Goal: Task Accomplishment & Management: Use online tool/utility

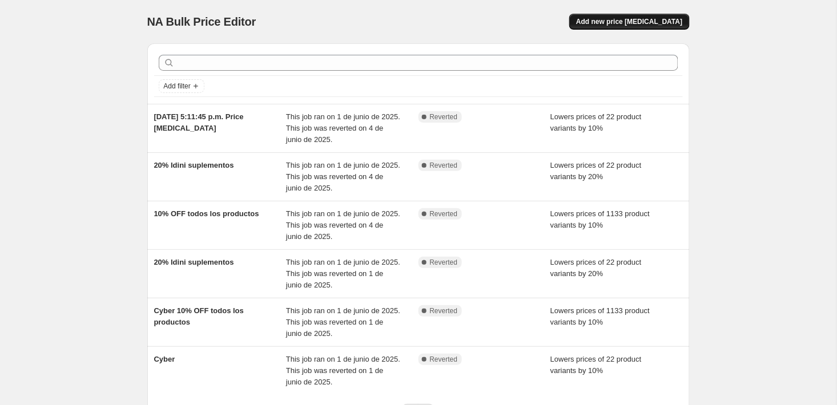
click at [632, 21] on span "Add new price [MEDICAL_DATA]" at bounding box center [629, 21] width 106 height 9
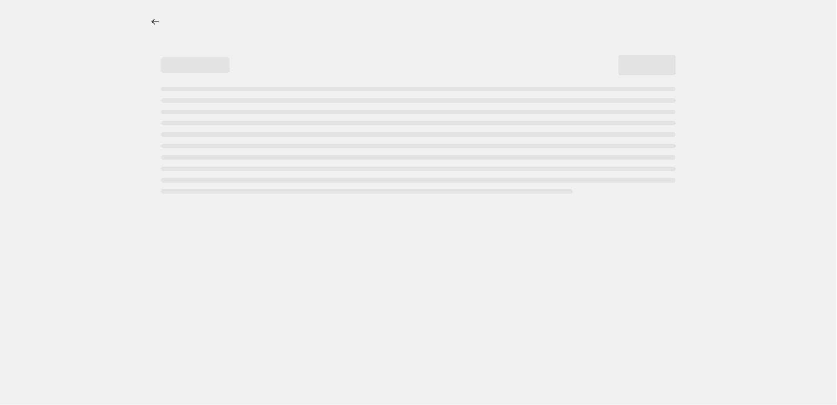
select select "percentage"
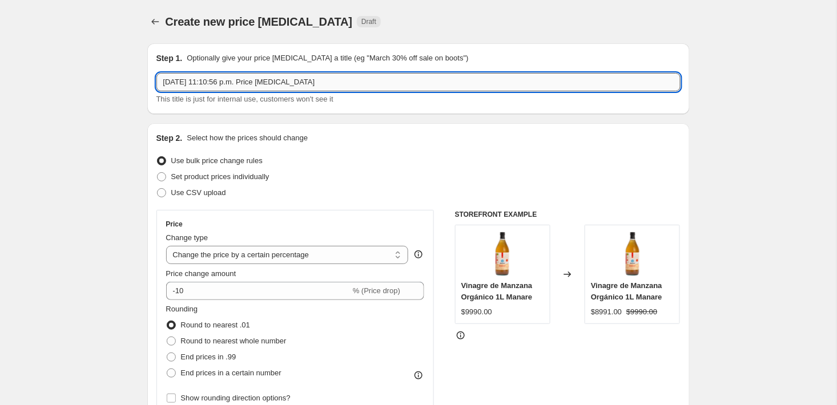
click at [421, 79] on input "3 oct 2025, 11:10:56 p.m. Price change job" at bounding box center [418, 82] width 524 height 18
type input "Cyber octubre"
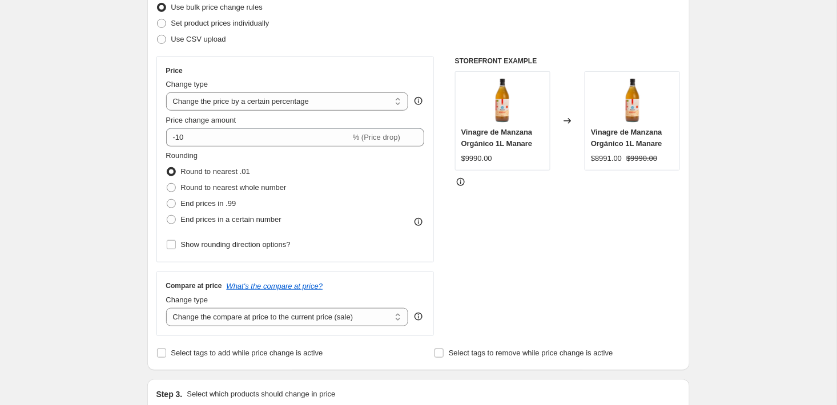
scroll to position [167, 0]
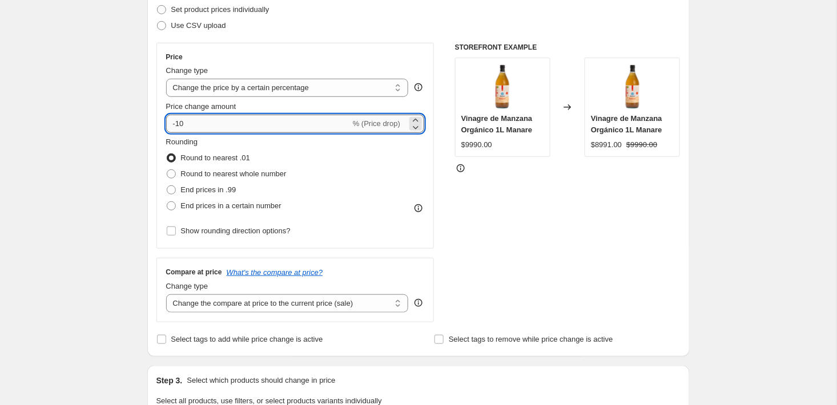
click at [207, 127] on input "-10" at bounding box center [258, 124] width 184 height 18
type input "-1"
type input "-20"
click at [62, 158] on div "Create new price change job. This page is ready Create new price change job Dra…" at bounding box center [418, 404] width 837 height 1142
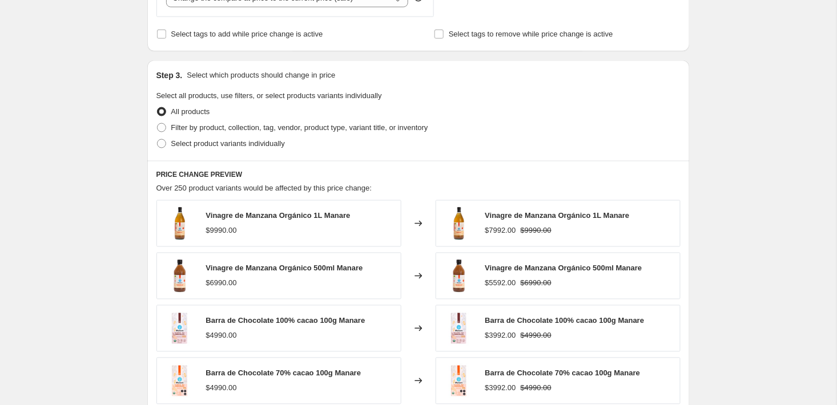
scroll to position [480, 0]
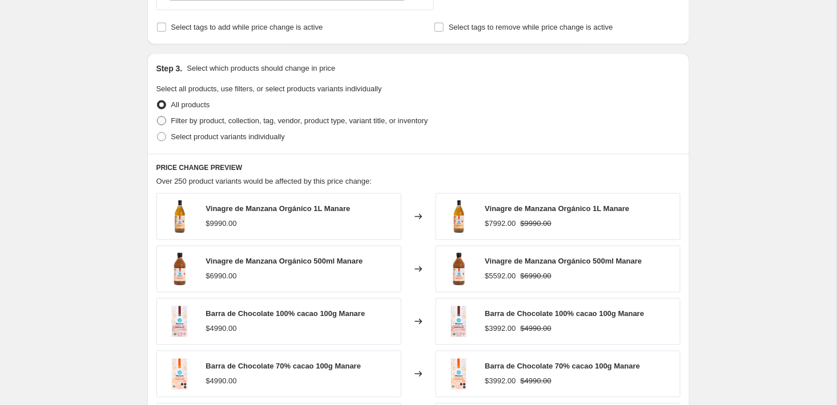
click at [185, 120] on span "Filter by product, collection, tag, vendor, product type, variant title, or inv…" at bounding box center [299, 120] width 257 height 9
click at [158, 117] on input "Filter by product, collection, tag, vendor, product type, variant title, or inv…" at bounding box center [157, 116] width 1 height 1
radio input "true"
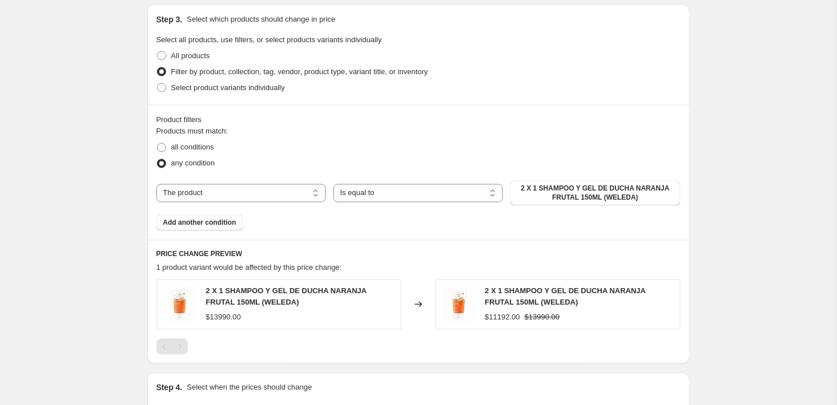
scroll to position [531, 0]
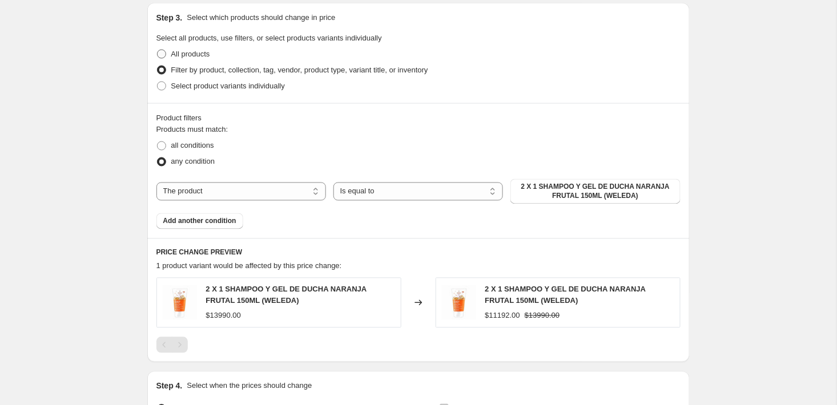
click at [163, 49] on span at bounding box center [161, 54] width 10 height 10
click at [158, 50] on input "All products" at bounding box center [157, 50] width 1 height 1
radio input "true"
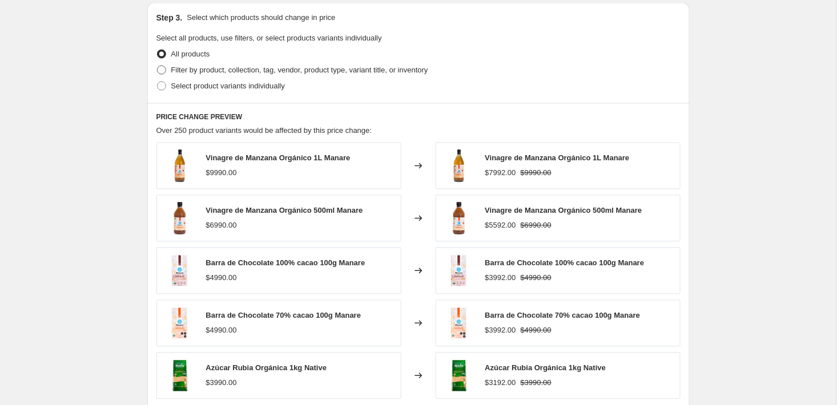
click at [164, 70] on span at bounding box center [161, 70] width 9 height 9
click at [158, 66] on input "Filter by product, collection, tag, vendor, product type, variant title, or inv…" at bounding box center [157, 66] width 1 height 1
radio input "true"
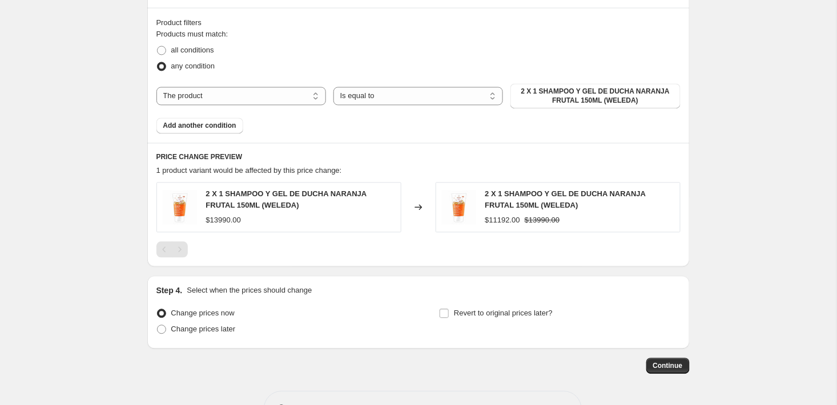
scroll to position [636, 0]
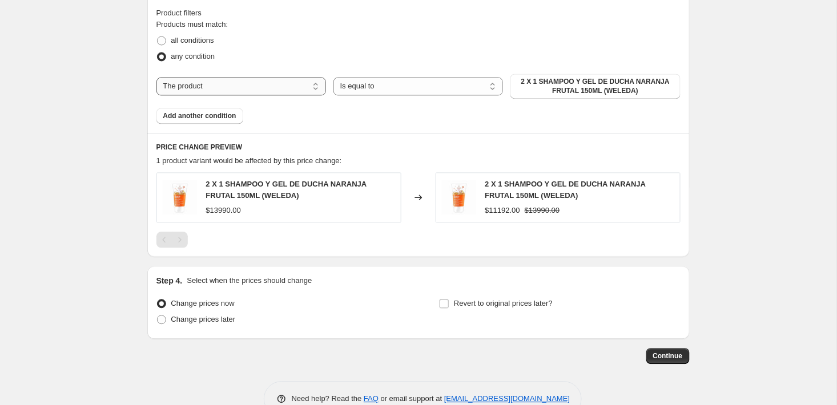
select select "collection"
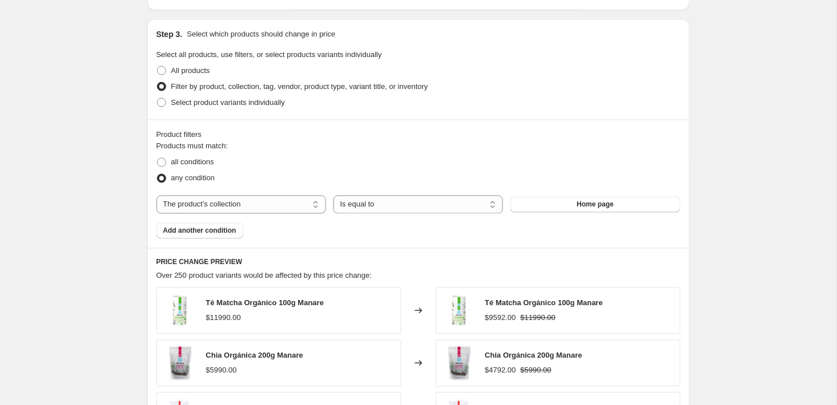
scroll to position [515, 0]
click at [206, 99] on span "Select product variants individually" at bounding box center [228, 101] width 114 height 9
click at [158, 98] on input "Select product variants individually" at bounding box center [157, 97] width 1 height 1
radio input "true"
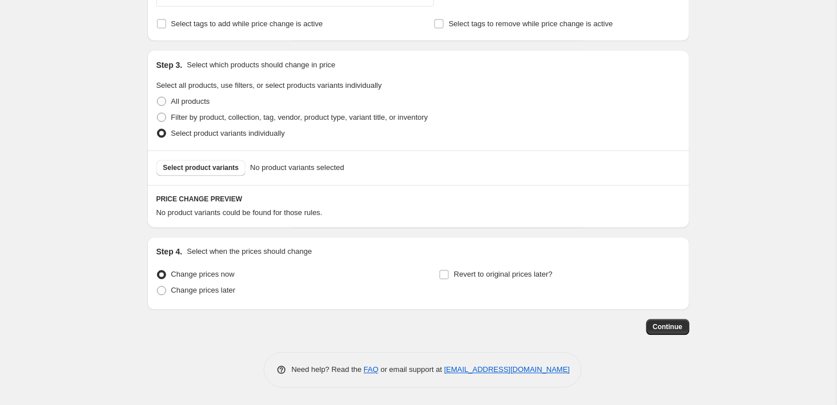
scroll to position [484, 0]
click at [208, 118] on span "Filter by product, collection, tag, vendor, product type, variant title, or inv…" at bounding box center [299, 117] width 257 height 9
click at [158, 114] on input "Filter by product, collection, tag, vendor, product type, variant title, or inv…" at bounding box center [157, 113] width 1 height 1
radio input "true"
select select "collection"
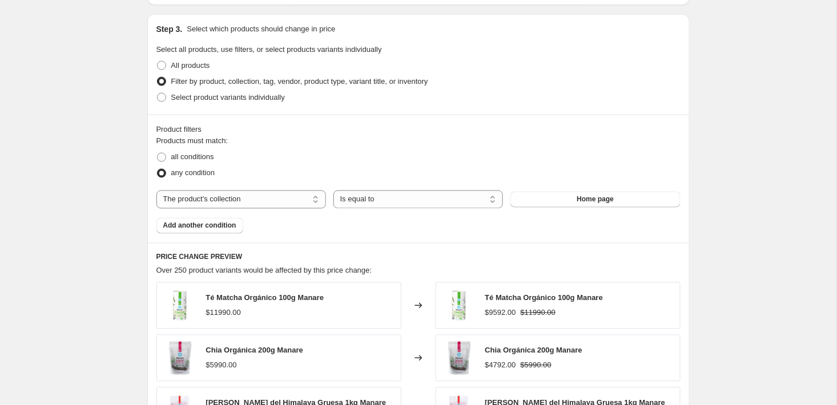
scroll to position [537, 0]
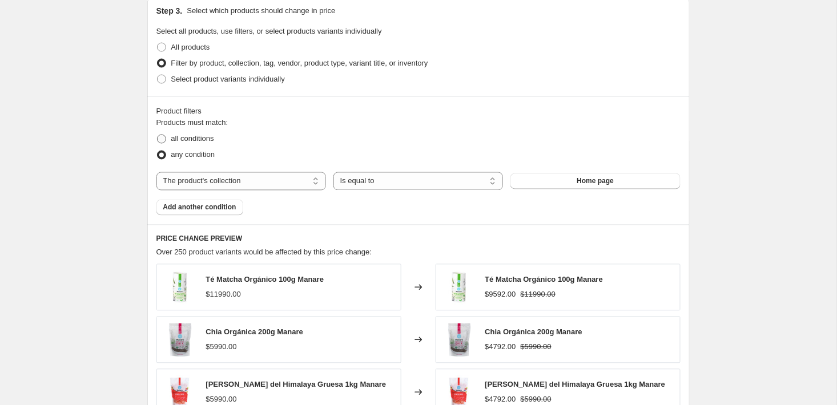
click at [175, 143] on span "all conditions" at bounding box center [192, 139] width 43 height 9
click at [158, 135] on input "all conditions" at bounding box center [157, 135] width 1 height 1
radio input "true"
click at [181, 49] on span "All products" at bounding box center [190, 47] width 39 height 9
click at [158, 43] on input "All products" at bounding box center [157, 43] width 1 height 1
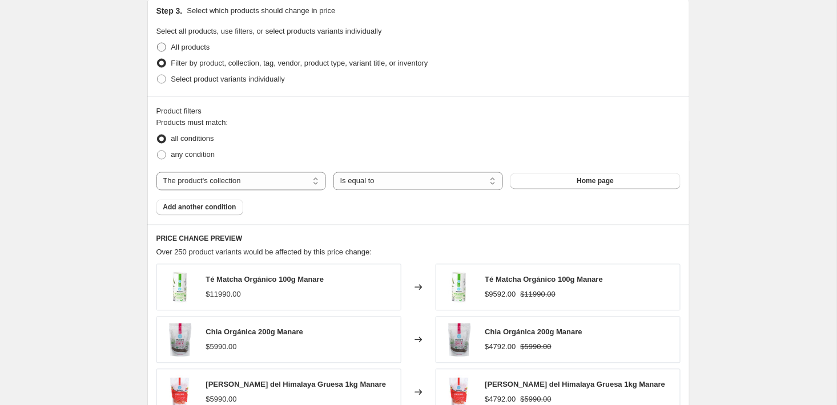
radio input "true"
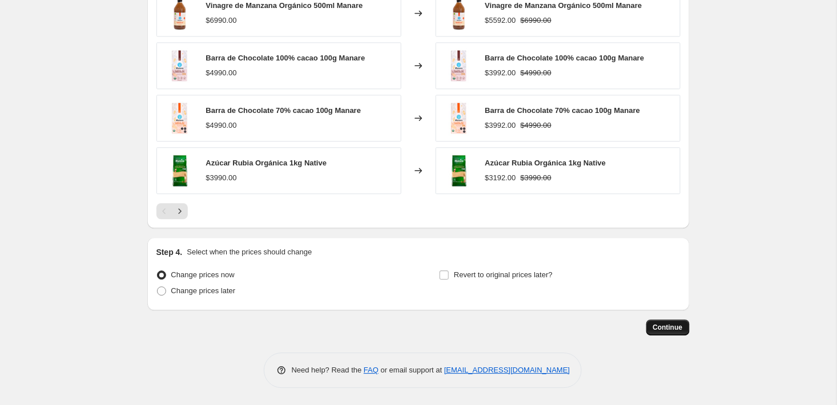
scroll to position [738, 0]
click at [679, 335] on button "Continue" at bounding box center [667, 328] width 43 height 16
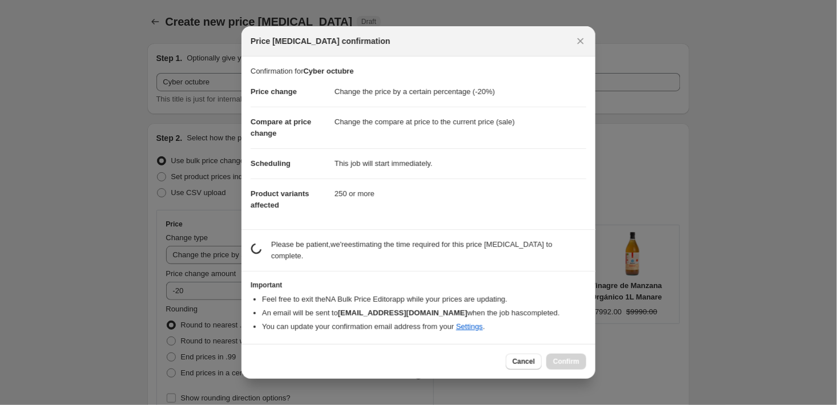
scroll to position [738, 0]
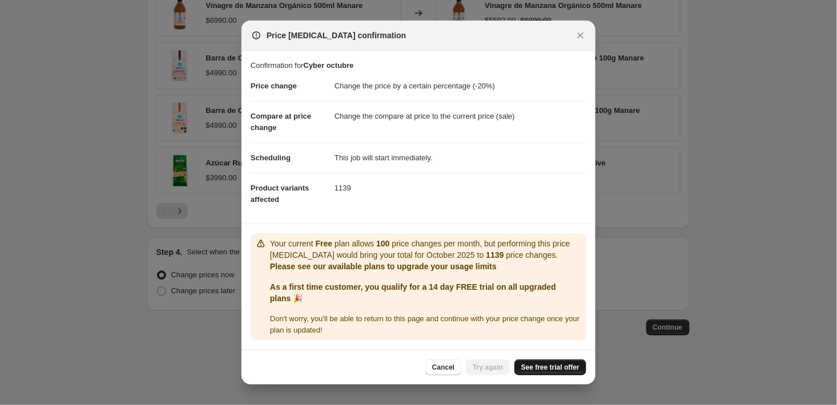
click at [574, 371] on span "See free trial offer" at bounding box center [550, 367] width 58 height 9
click at [491, 371] on span "Try again" at bounding box center [488, 367] width 30 height 9
click at [483, 376] on button "Try again" at bounding box center [488, 368] width 44 height 16
click at [588, 39] on div "Price change job confirmation" at bounding box center [419, 36] width 354 height 30
click at [584, 31] on icon "Close" at bounding box center [580, 35] width 11 height 11
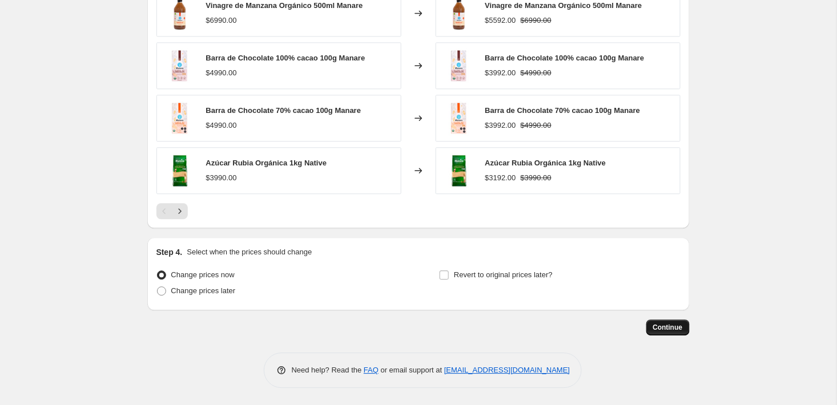
click at [673, 332] on span "Continue" at bounding box center [668, 327] width 30 height 9
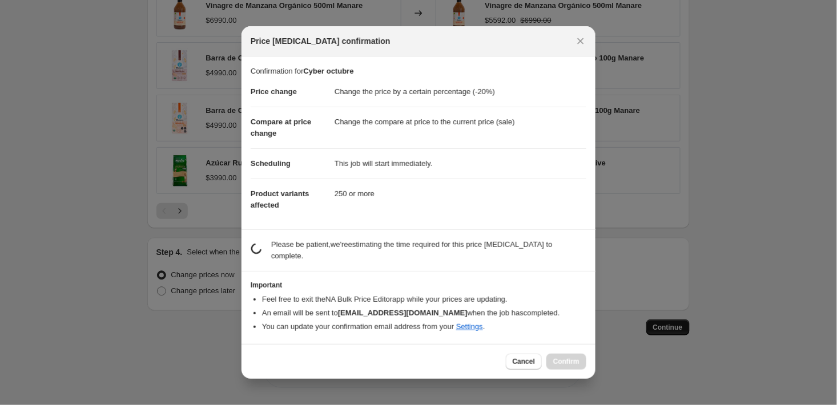
scroll to position [0, 0]
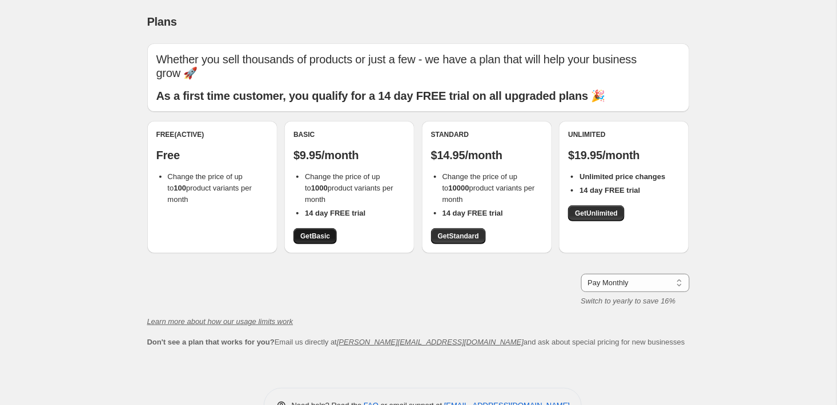
click at [327, 241] on link "Get Basic" at bounding box center [315, 236] width 43 height 16
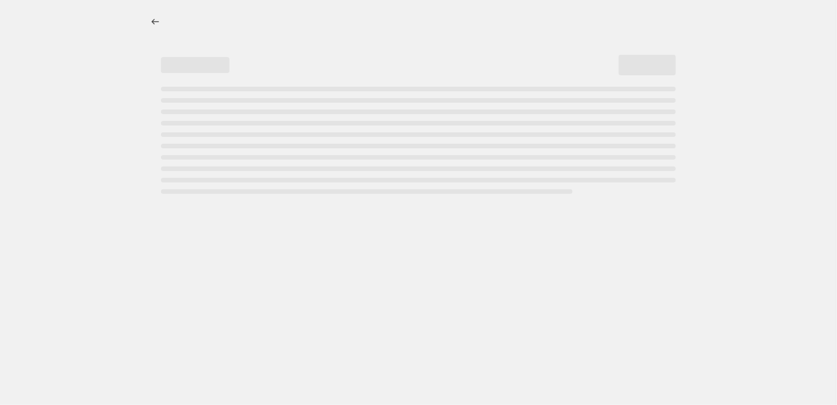
select select "percentage"
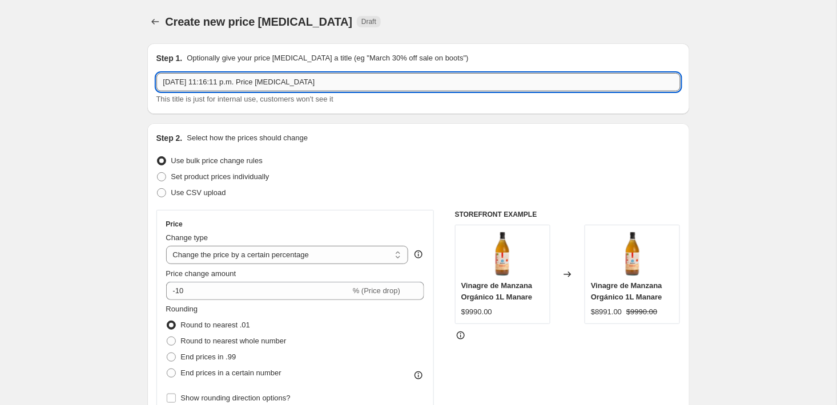
click at [357, 87] on input "3 oct 2025, 11:16:11 p.m. Price change job" at bounding box center [418, 82] width 524 height 18
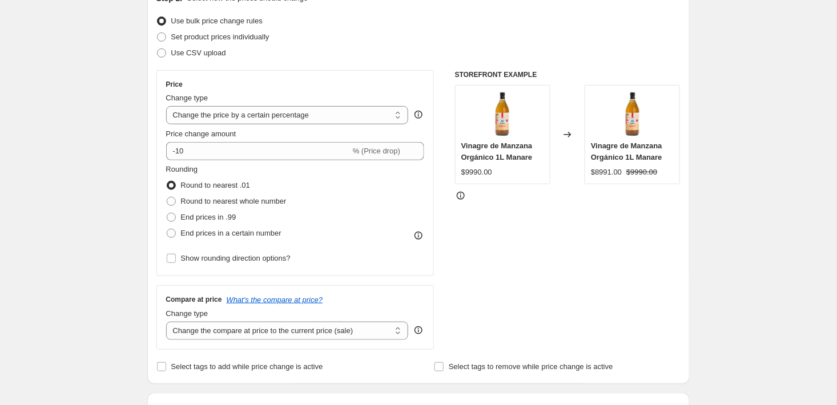
scroll to position [158, 0]
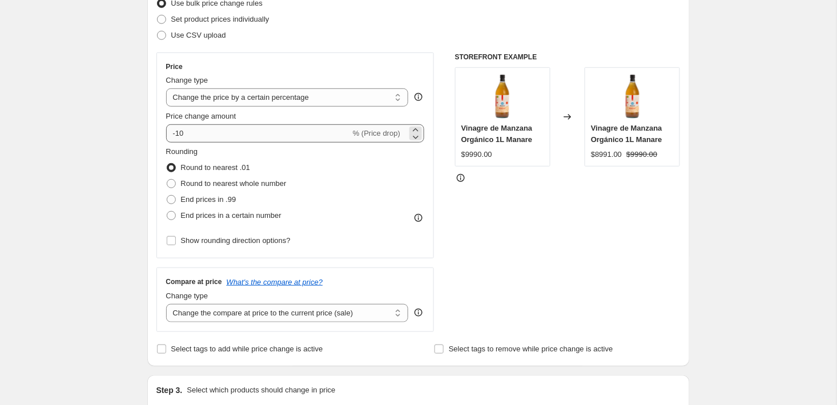
type input "octubre cyber 2025"
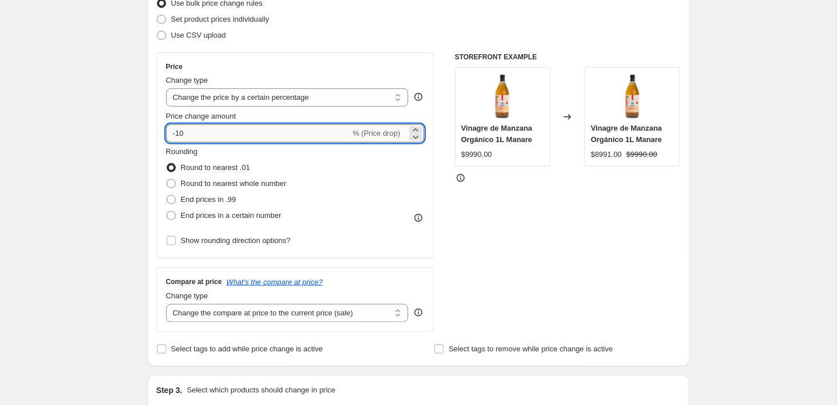
click at [202, 137] on input "-10" at bounding box center [258, 133] width 184 height 18
type input "-1"
type input "-20"
click at [128, 199] on div "Create new price change job. This page is ready Create new price change job Dra…" at bounding box center [418, 413] width 837 height 1142
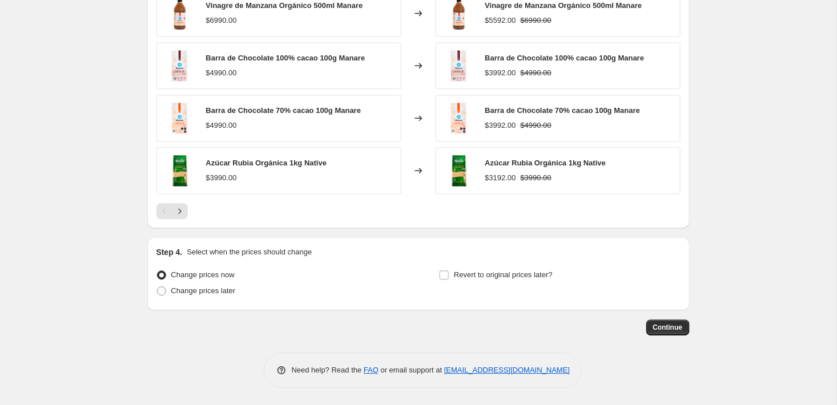
scroll to position [738, 0]
click at [445, 280] on input "Revert to original prices later?" at bounding box center [444, 275] width 9 height 9
checkbox input "true"
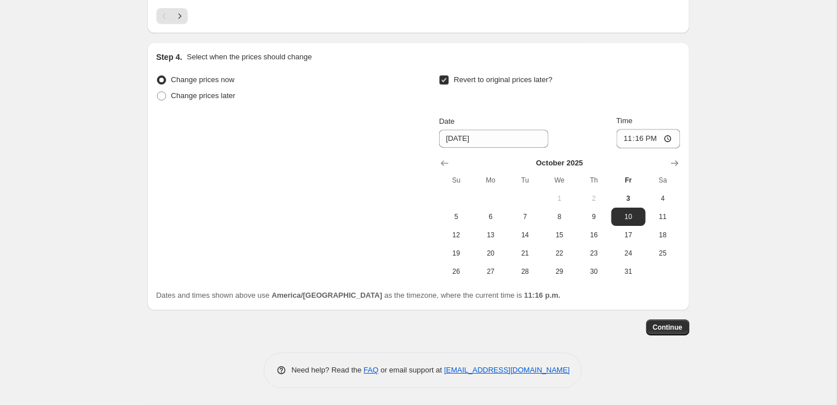
scroll to position [935, 0]
click at [489, 131] on input "10/10/2025" at bounding box center [494, 139] width 110 height 18
click at [553, 143] on div "Date 10/10/2025 Time 23:16" at bounding box center [559, 131] width 241 height 33
click at [480, 143] on input "10/10/2025" at bounding box center [494, 139] width 110 height 18
click at [562, 218] on span "8" at bounding box center [559, 216] width 25 height 9
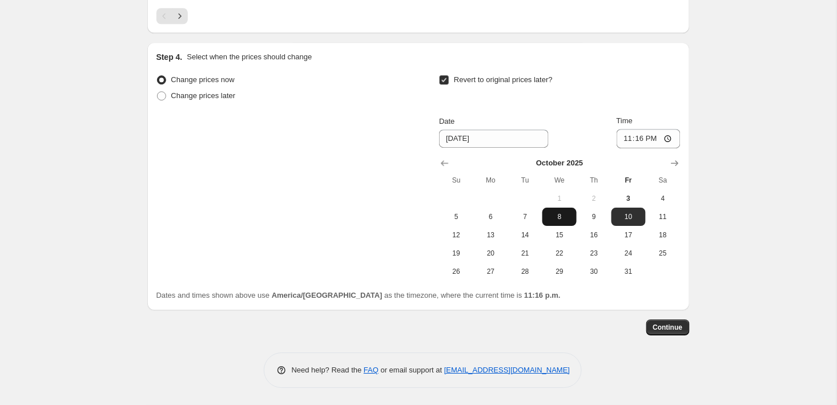
type input "10/8/2025"
click at [641, 139] on input "23:16" at bounding box center [649, 138] width 64 height 19
click at [649, 139] on input "23:16" at bounding box center [649, 138] width 64 height 19
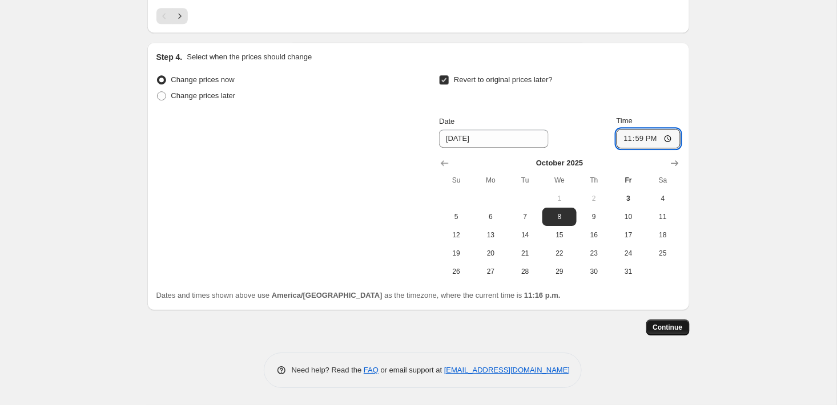
type input "23:59"
click at [681, 325] on span "Continue" at bounding box center [668, 327] width 30 height 9
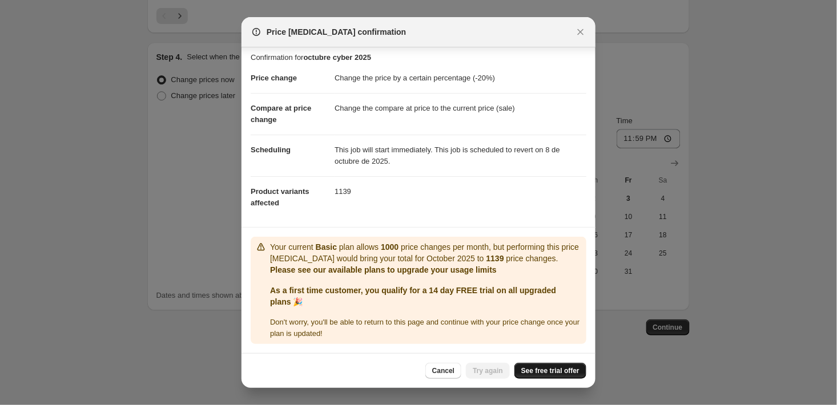
scroll to position [14, 0]
click at [540, 373] on span "See free trial offer" at bounding box center [550, 371] width 58 height 9
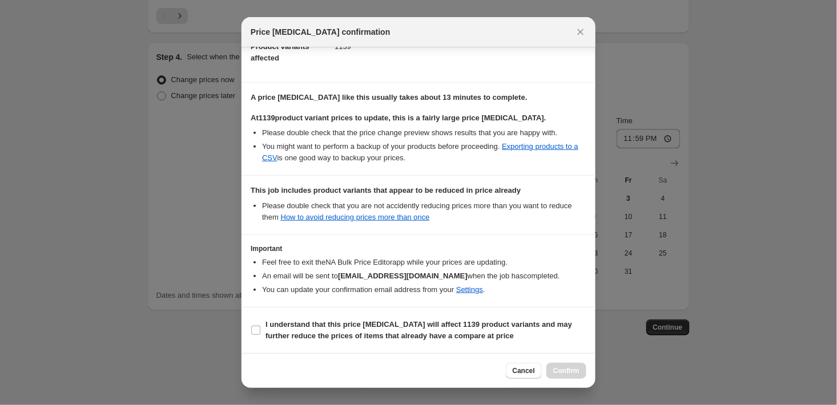
scroll to position [159, 0]
click at [260, 332] on input "I understand that this price change job will affect 1139 product variants and m…" at bounding box center [255, 330] width 9 height 9
checkbox input "true"
click at [569, 371] on span "Confirm" at bounding box center [566, 371] width 26 height 9
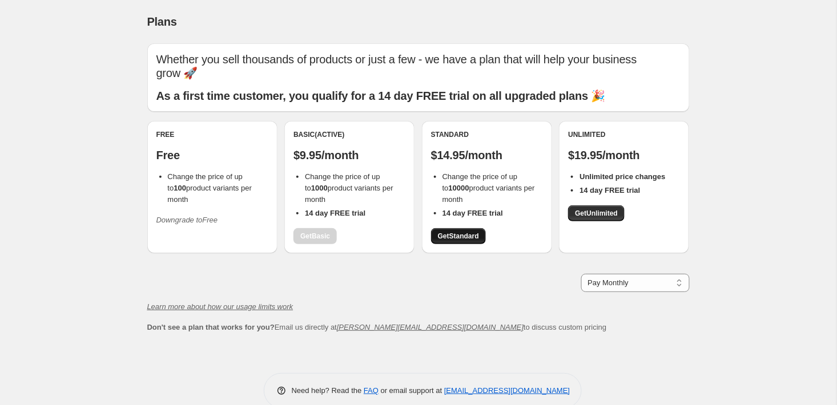
click at [469, 238] on span "Get Standard" at bounding box center [458, 236] width 41 height 9
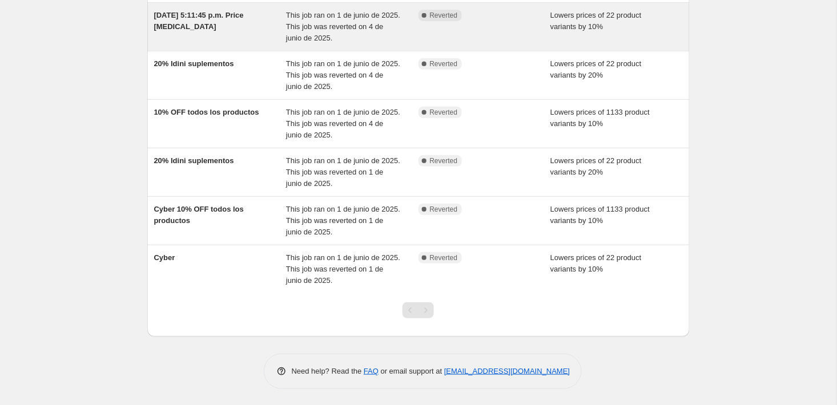
scroll to position [101, 0]
